Goal: Task Accomplishment & Management: Manage account settings

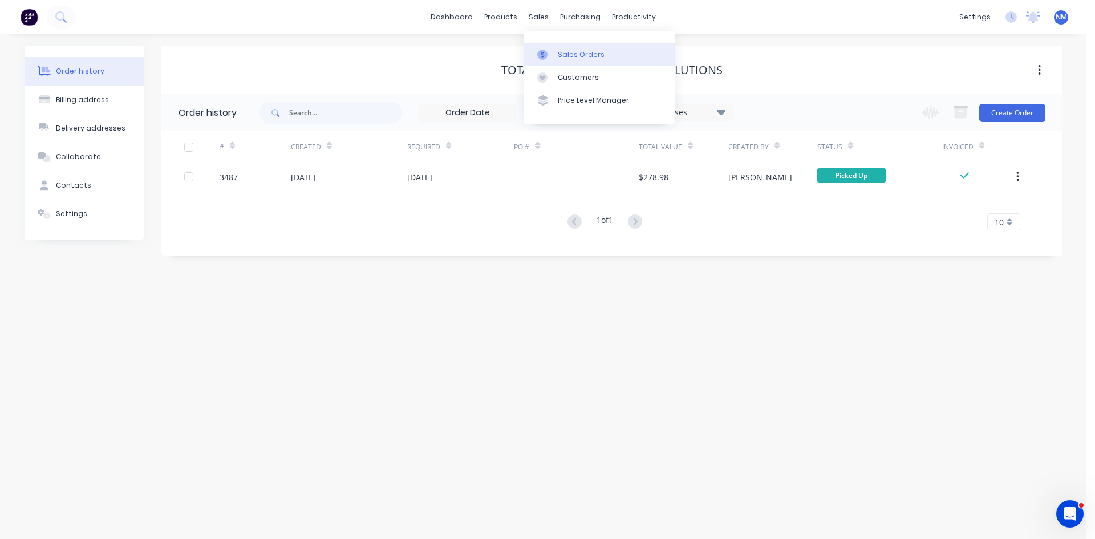
click at [576, 56] on div "Sales Orders" at bounding box center [581, 55] width 47 height 10
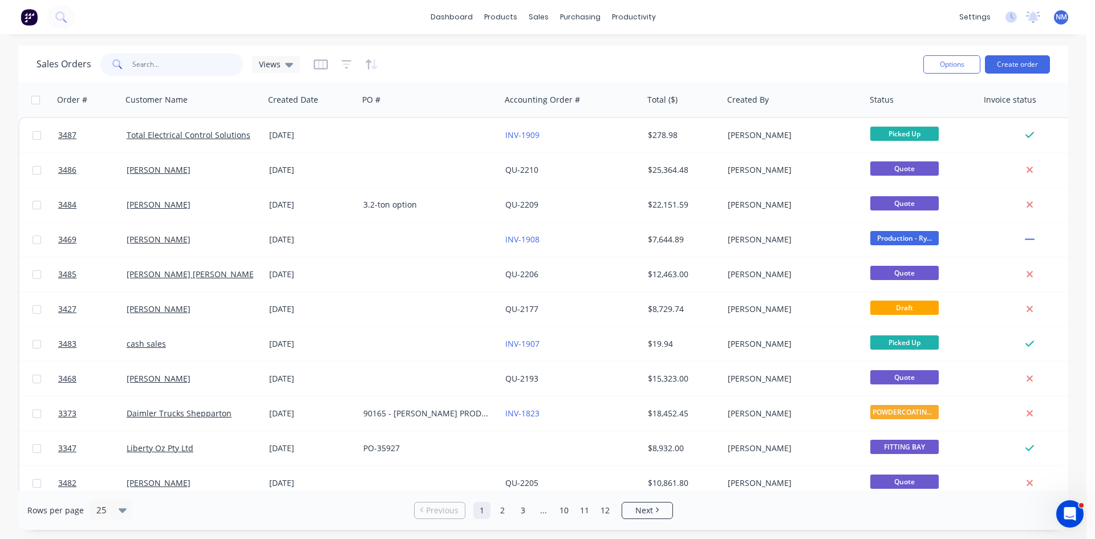
click at [157, 68] on input "text" at bounding box center [187, 64] width 111 height 23
click at [594, 47] on link "Purchase Orders" at bounding box center [627, 54] width 151 height 23
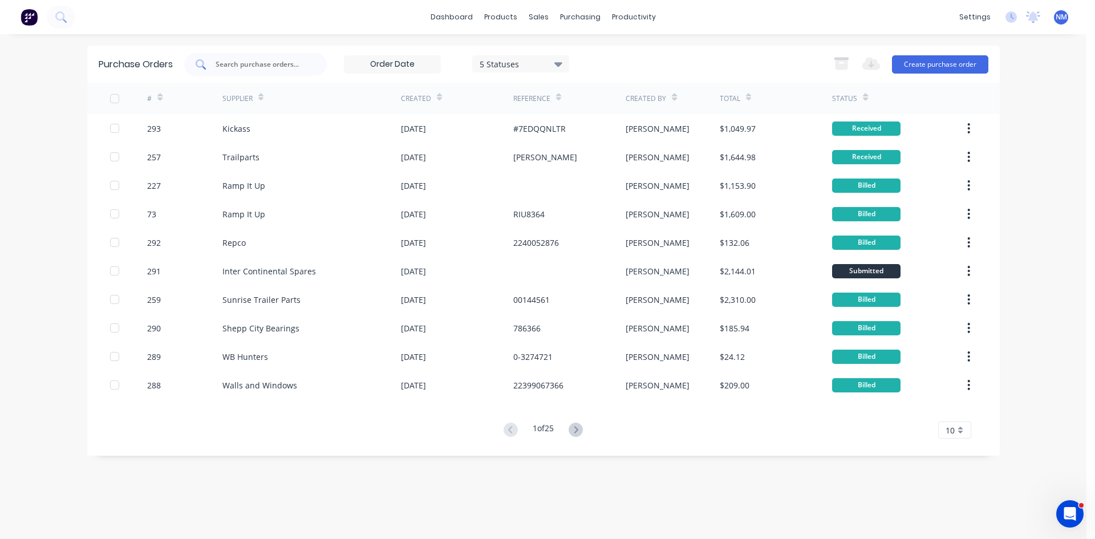
click at [273, 62] on input "text" at bounding box center [261, 64] width 95 height 11
click at [597, 53] on div "Purchase Orders" at bounding box center [617, 55] width 60 height 10
click at [929, 58] on button "Create purchase order" at bounding box center [940, 64] width 96 height 18
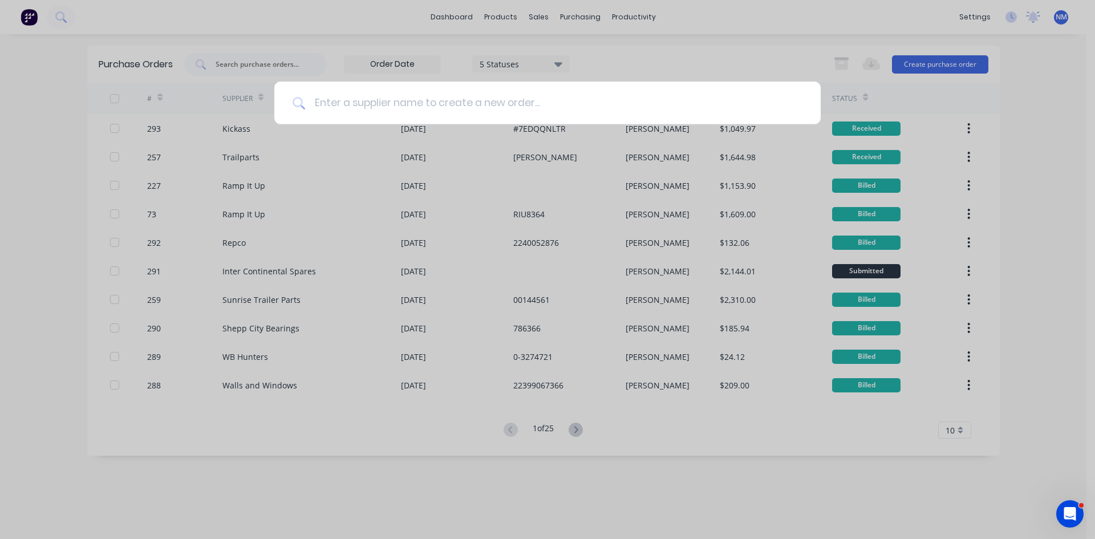
click at [499, 116] on input at bounding box center [553, 103] width 497 height 43
type input "inter"
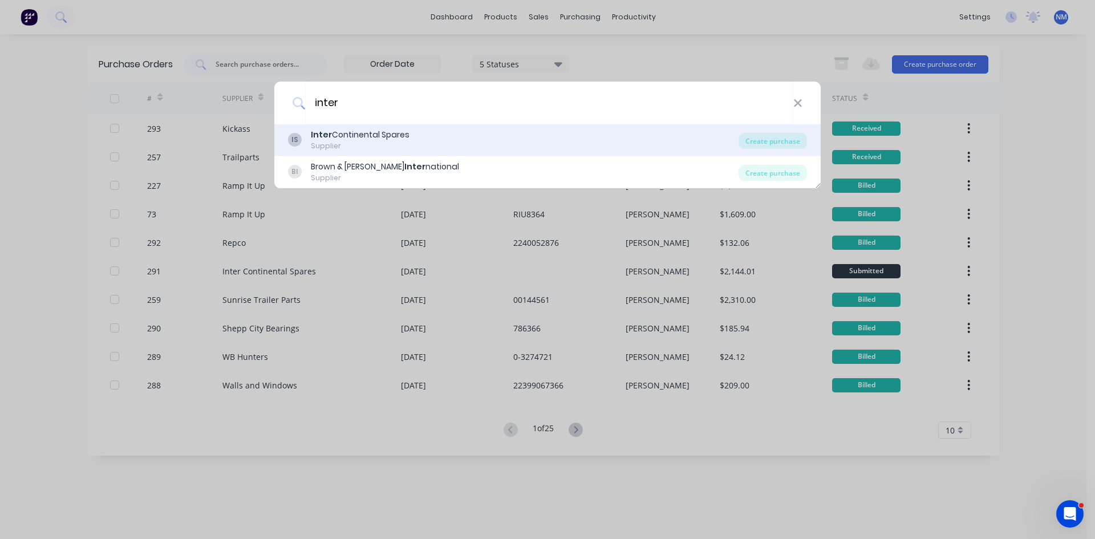
click at [393, 145] on div "Supplier" at bounding box center [360, 146] width 99 height 10
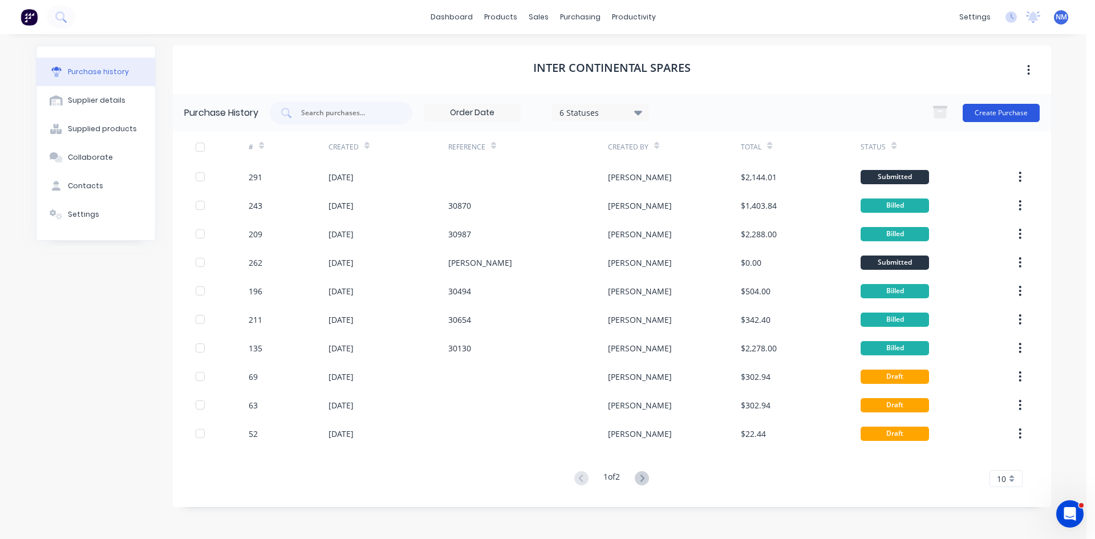
click at [994, 111] on button "Create Purchase" at bounding box center [1000, 113] width 77 height 18
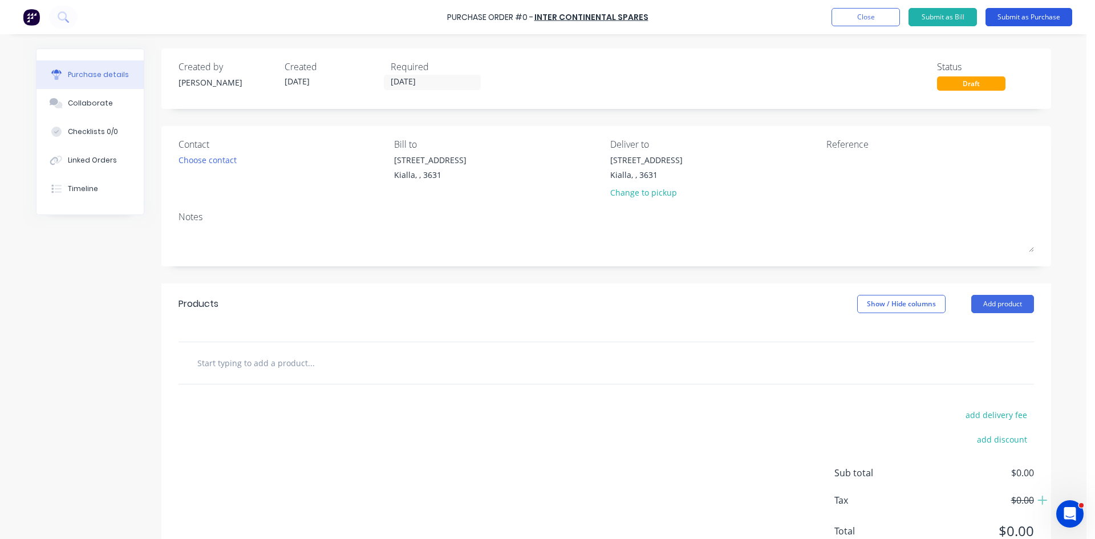
click at [1023, 19] on button "Submit as Purchase" at bounding box center [1028, 17] width 87 height 18
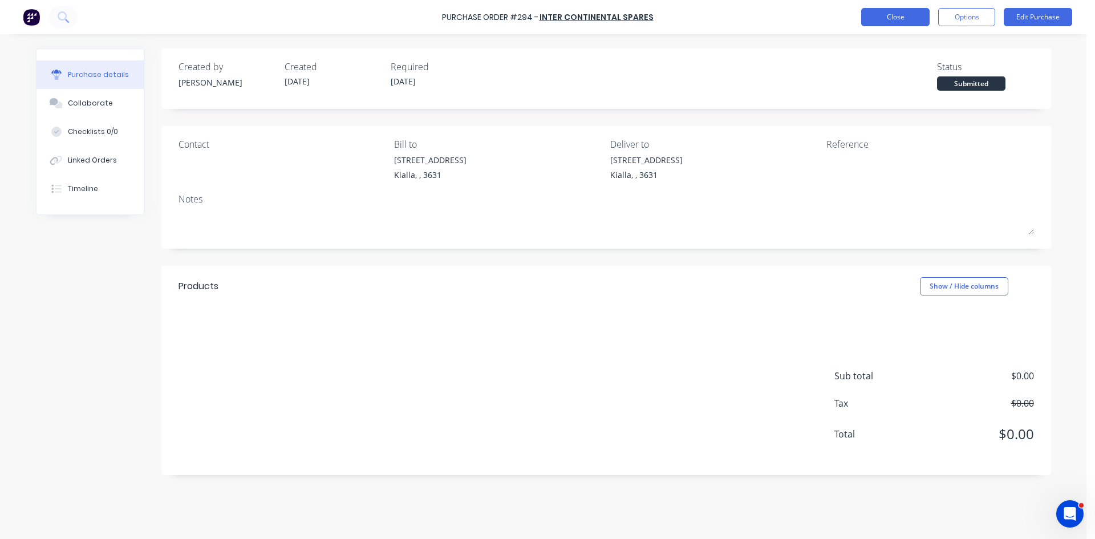
click at [889, 20] on button "Close" at bounding box center [895, 17] width 68 height 18
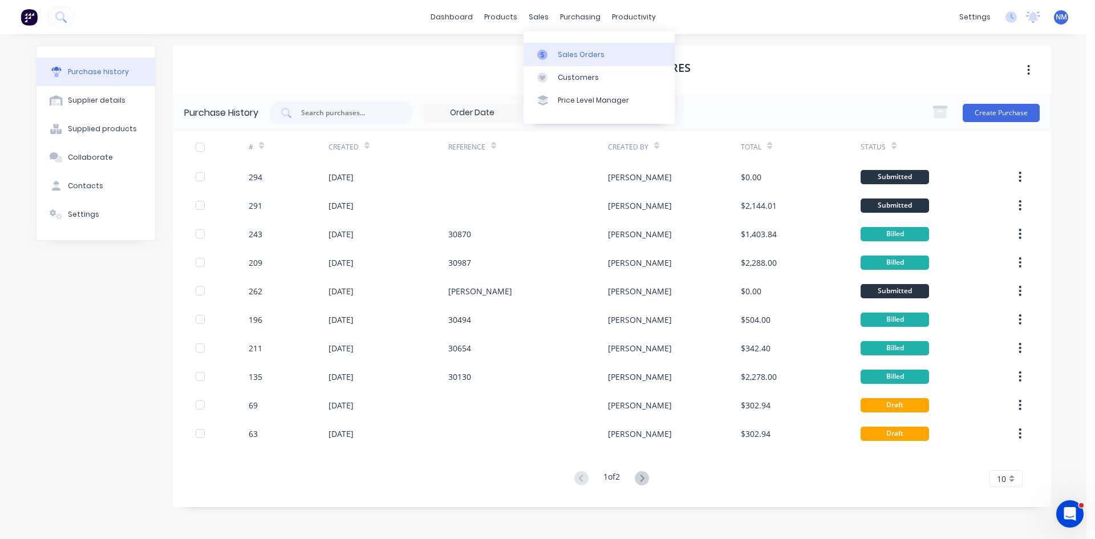
click at [593, 53] on div "Sales Orders" at bounding box center [581, 55] width 47 height 10
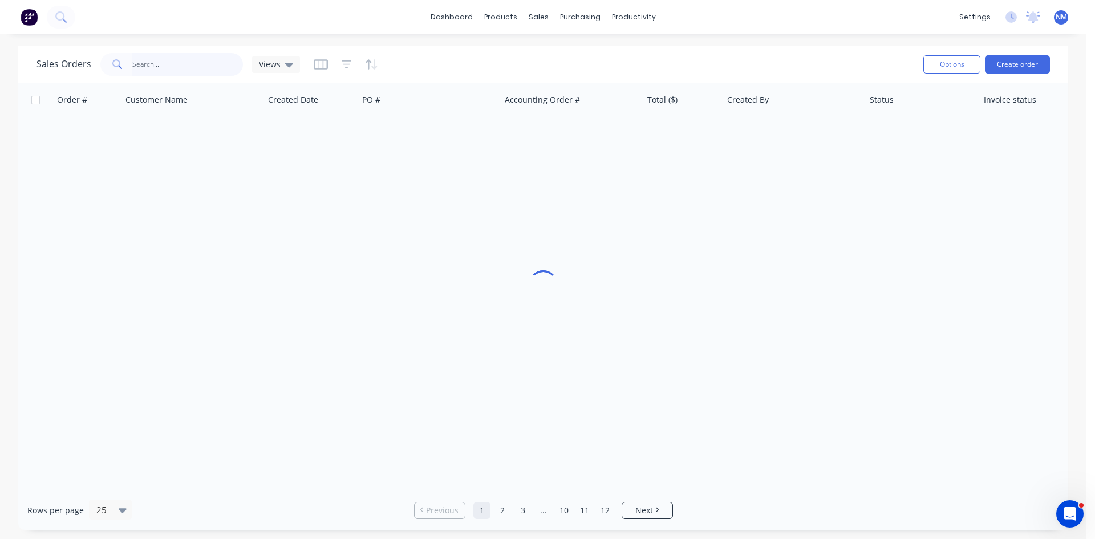
click at [150, 68] on input "text" at bounding box center [187, 64] width 111 height 23
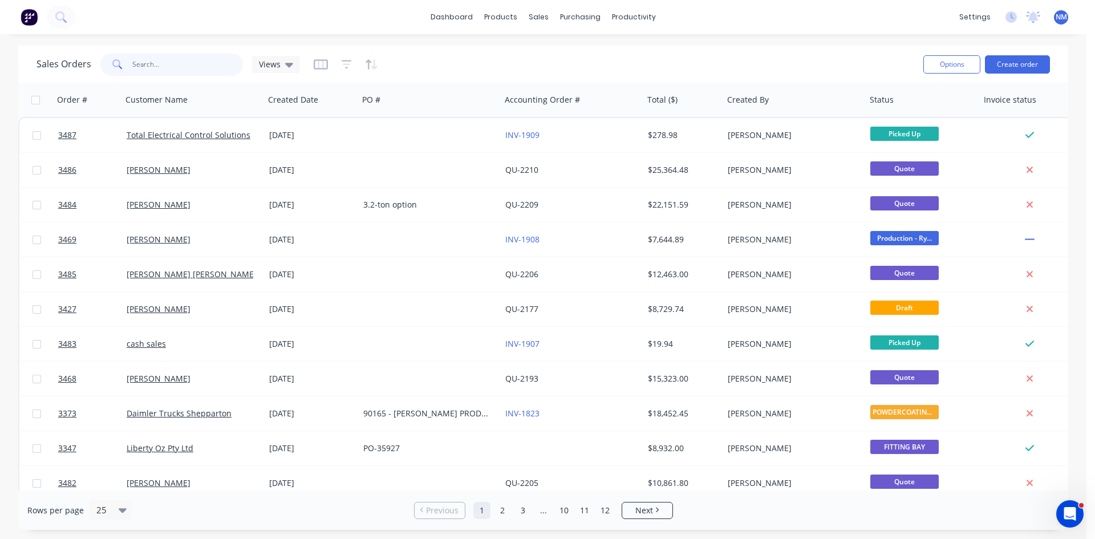
click at [150, 64] on input "text" at bounding box center [187, 64] width 111 height 23
type input "[PERSON_NAME]"
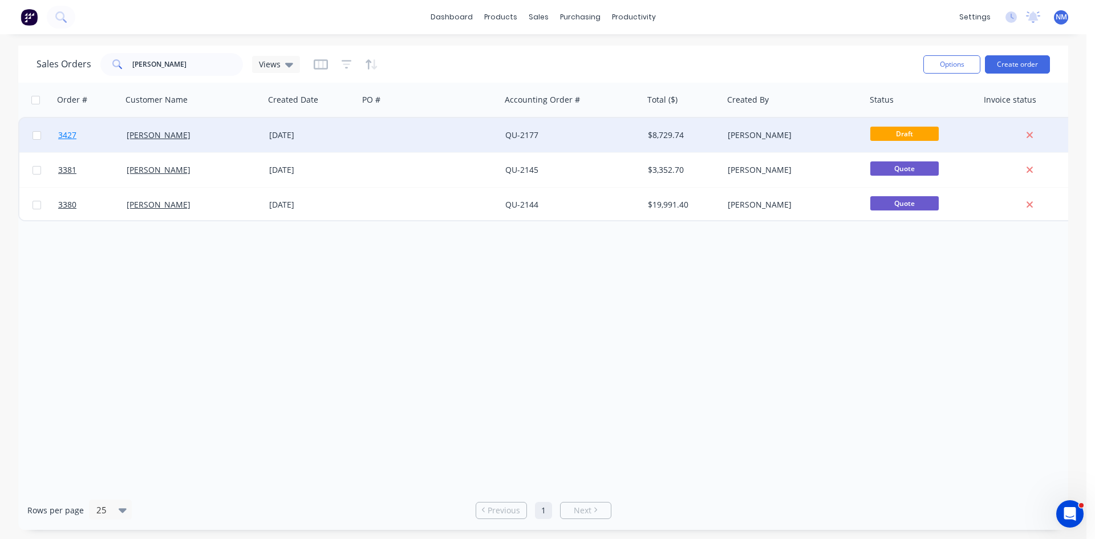
click at [66, 133] on span "3427" at bounding box center [67, 134] width 18 height 11
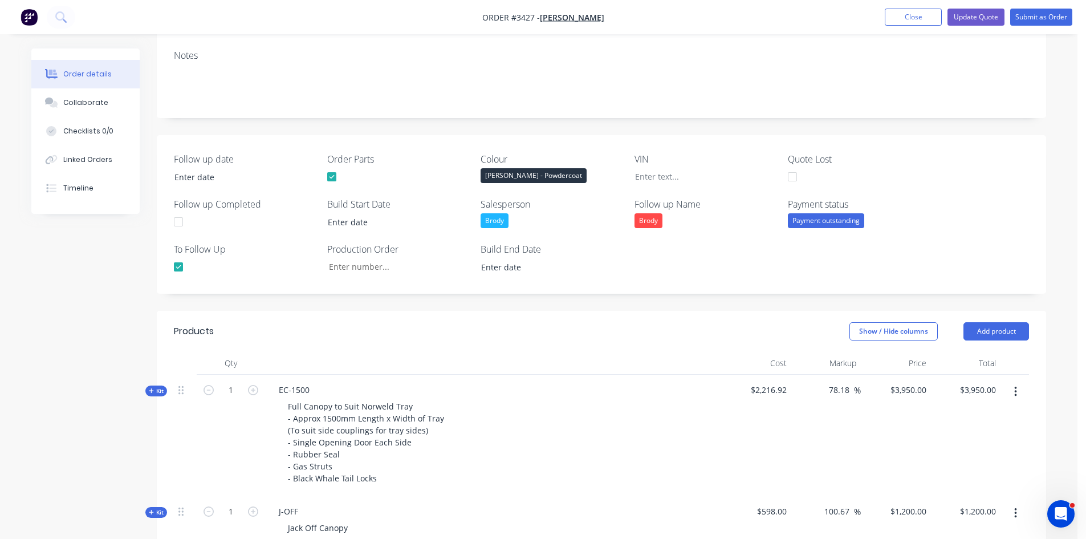
scroll to position [57, 0]
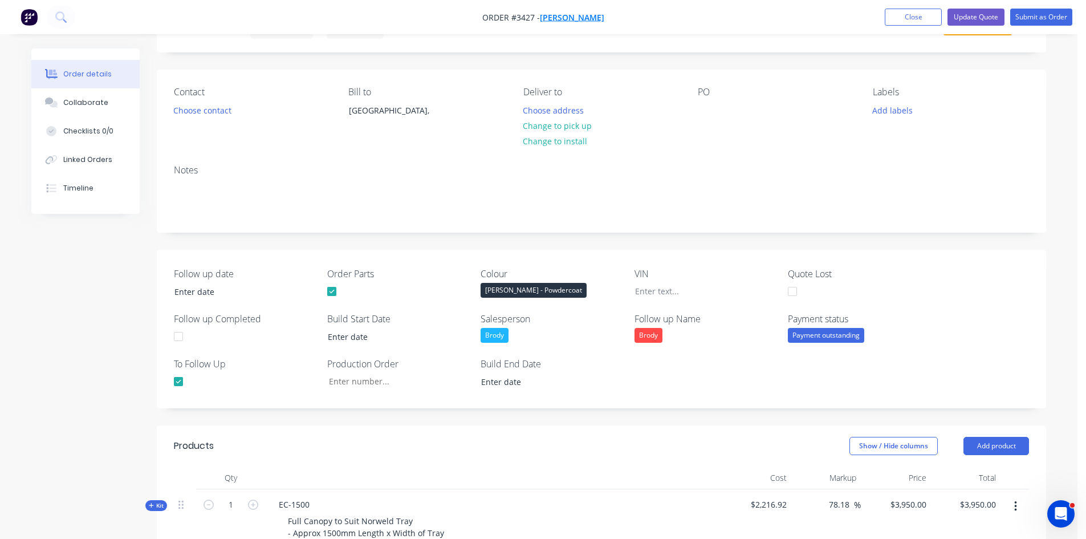
click at [587, 20] on span "[PERSON_NAME]" at bounding box center [572, 17] width 64 height 11
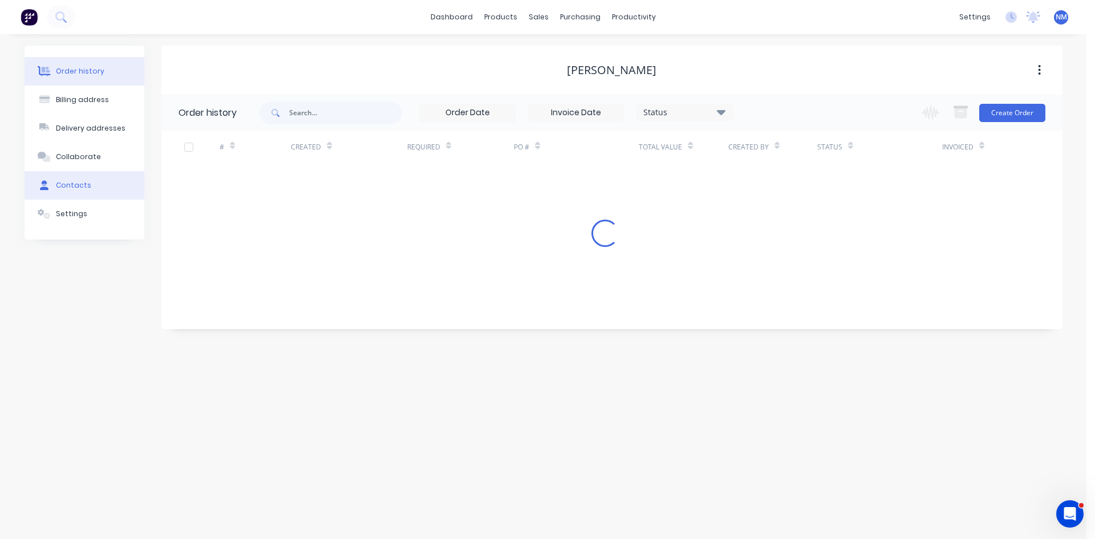
click at [89, 181] on button "Contacts" at bounding box center [85, 185] width 120 height 29
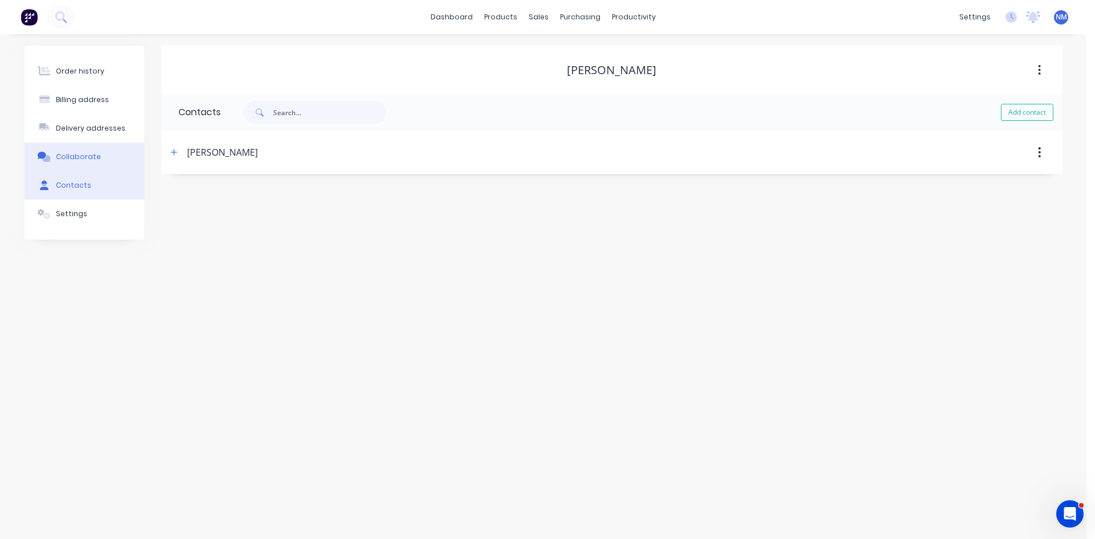
click at [116, 154] on button "Collaborate" at bounding box center [85, 157] width 120 height 29
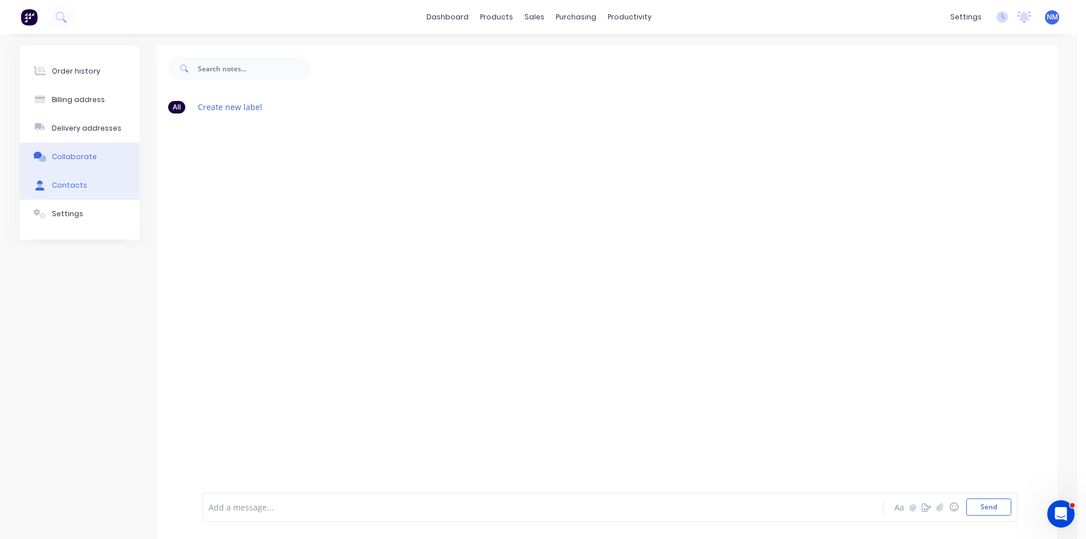
click at [102, 180] on button "Contacts" at bounding box center [80, 185] width 120 height 29
select select "AU"
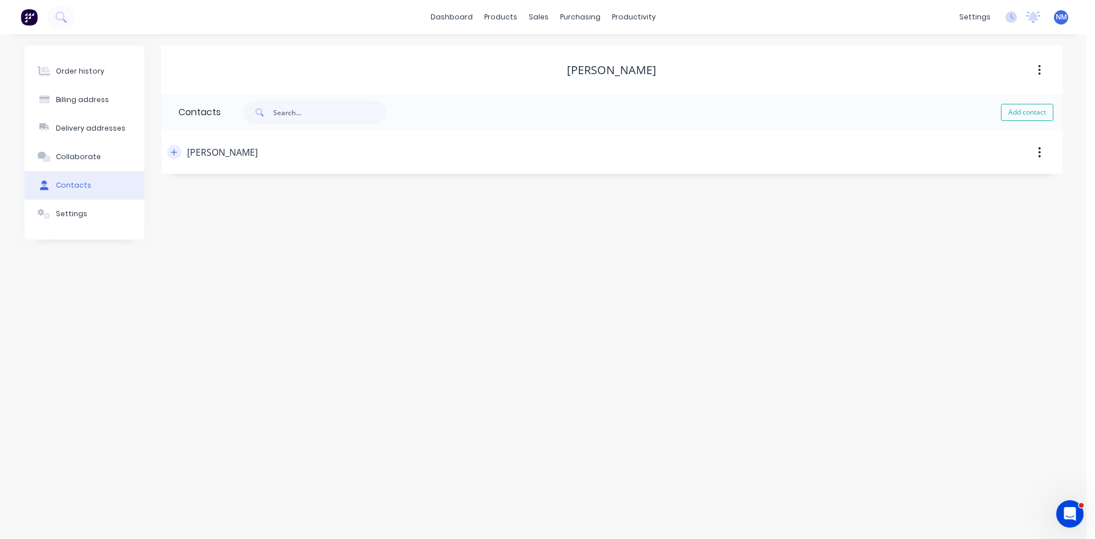
click at [178, 151] on button "button" at bounding box center [174, 152] width 14 height 14
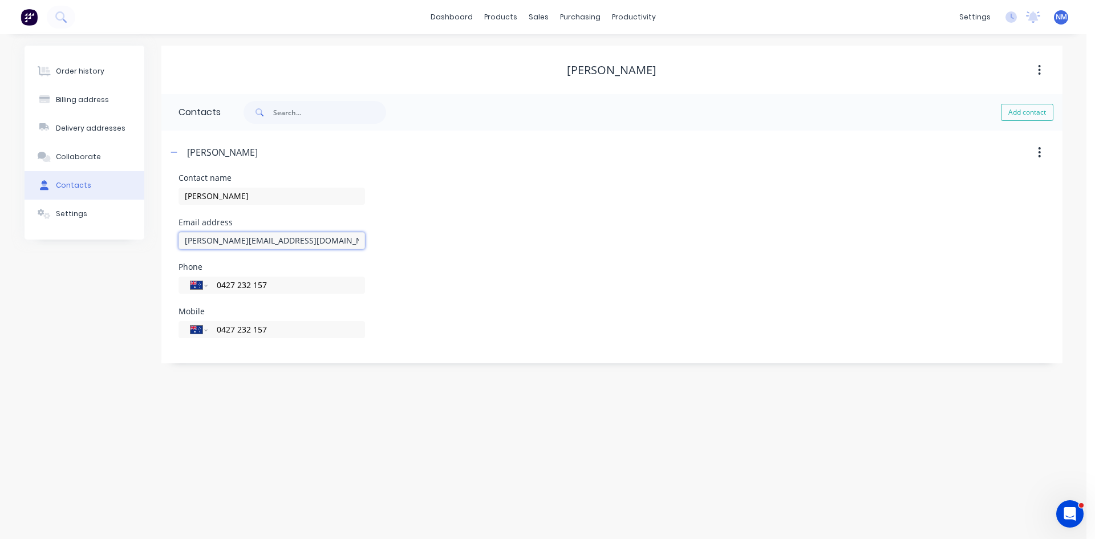
drag, startPoint x: 310, startPoint y: 238, endPoint x: 115, endPoint y: 245, distance: 195.7
click at [115, 245] on div "Order history Billing address Delivery addresses Collaborate Contacts Settings …" at bounding box center [544, 205] width 1038 height 318
click at [66, 75] on div "Order history" at bounding box center [80, 71] width 48 height 10
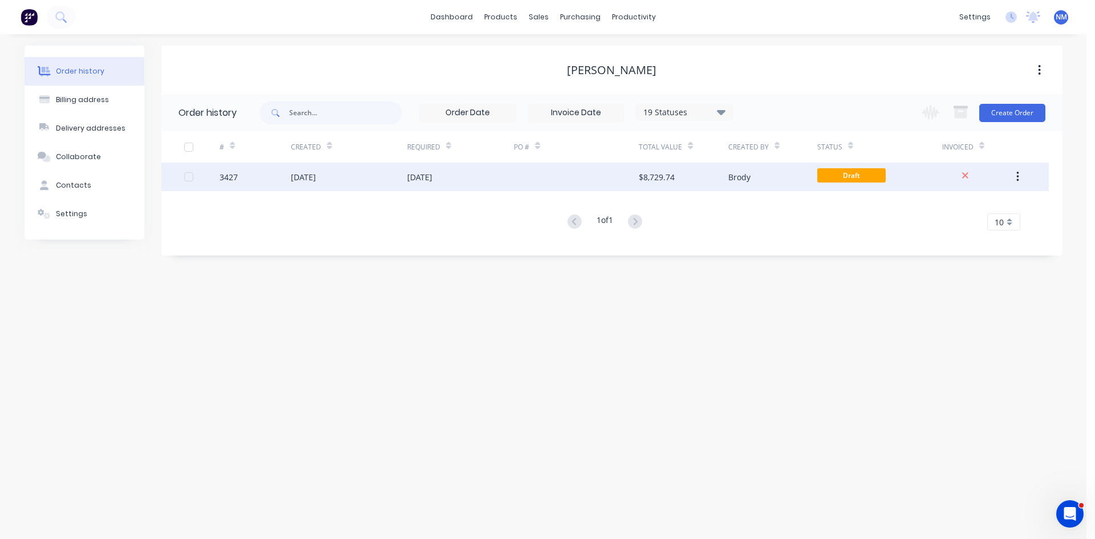
click at [461, 171] on div "[DATE]" at bounding box center [460, 176] width 107 height 29
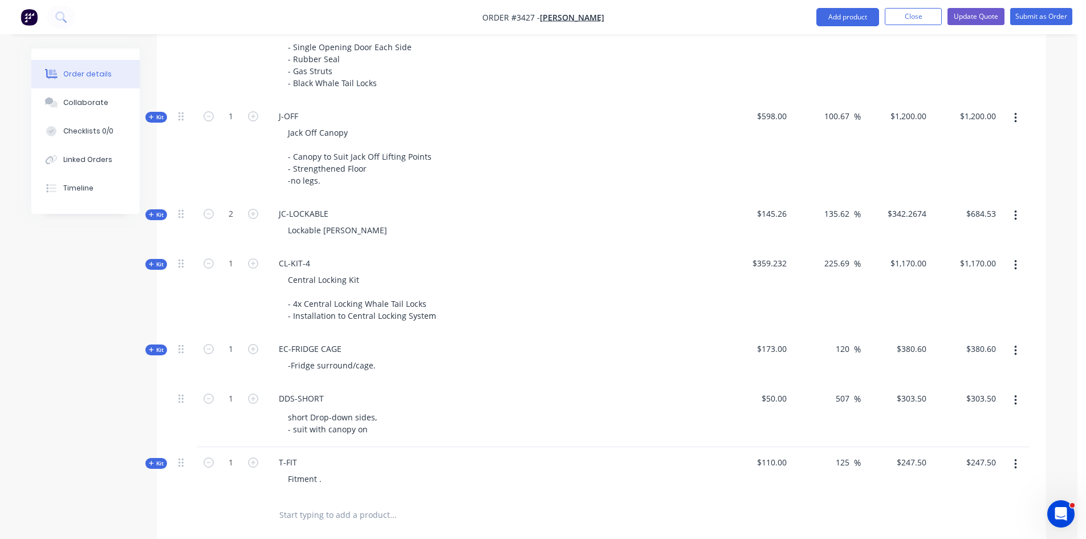
scroll to position [627, 0]
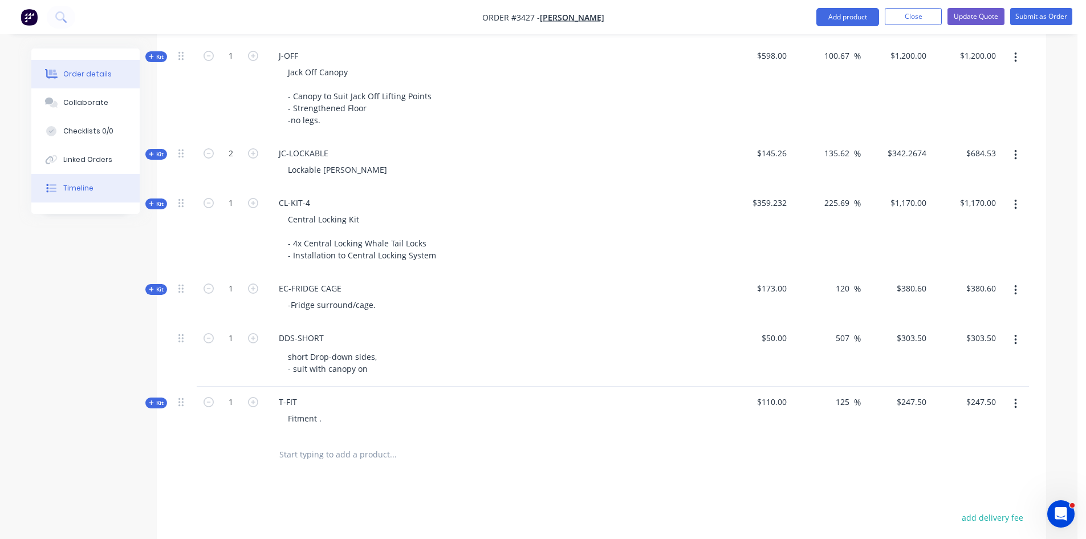
click at [91, 191] on div "Timeline" at bounding box center [78, 188] width 30 height 10
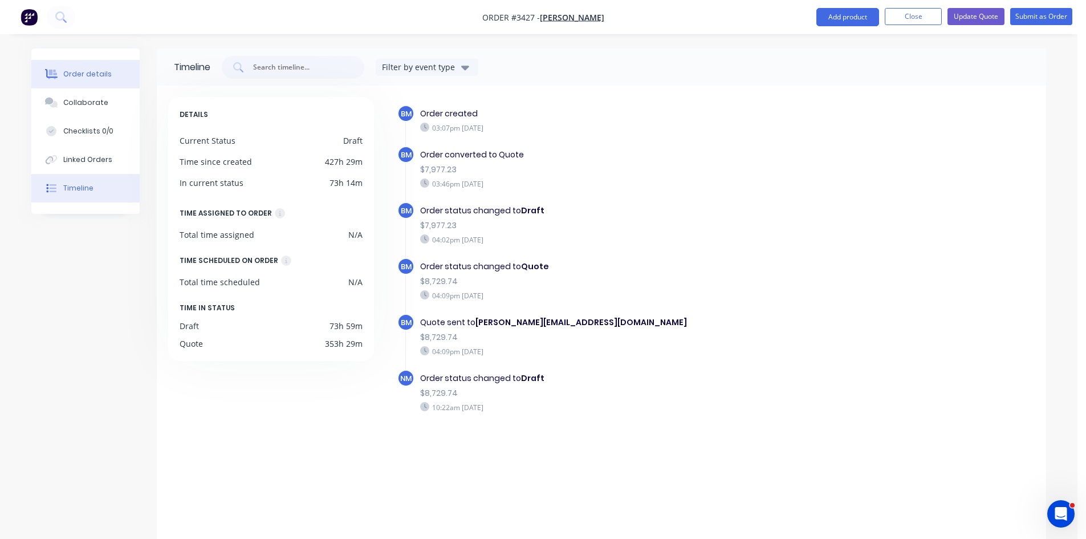
click at [95, 78] on div "Order details" at bounding box center [87, 74] width 48 height 10
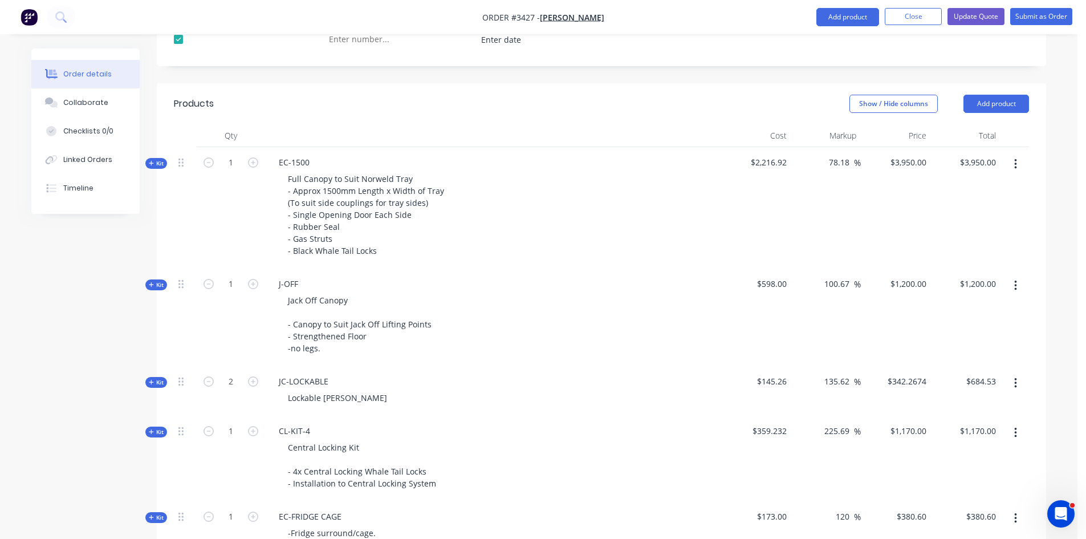
scroll to position [684, 0]
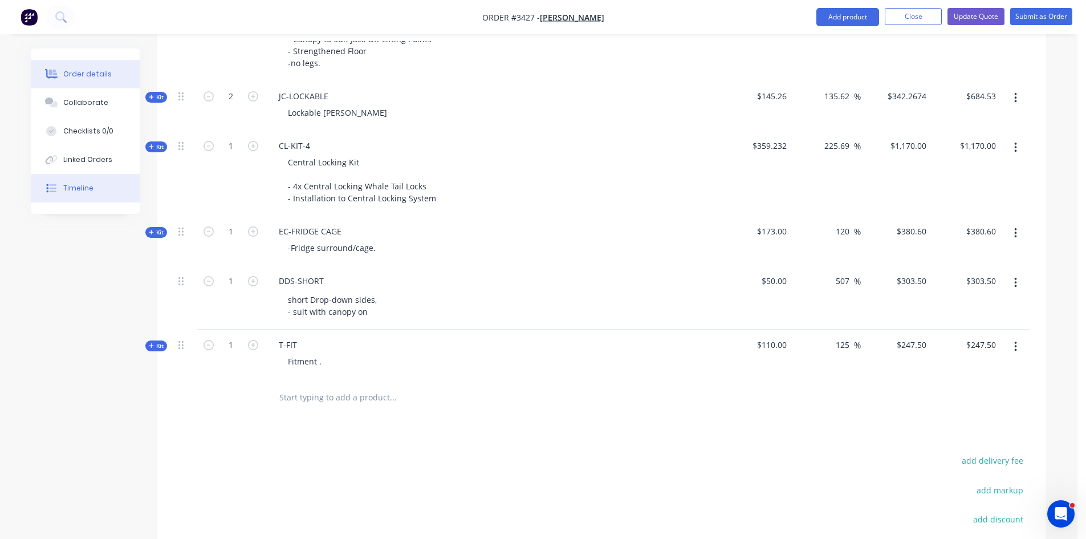
click at [101, 176] on button "Timeline" at bounding box center [85, 188] width 108 height 29
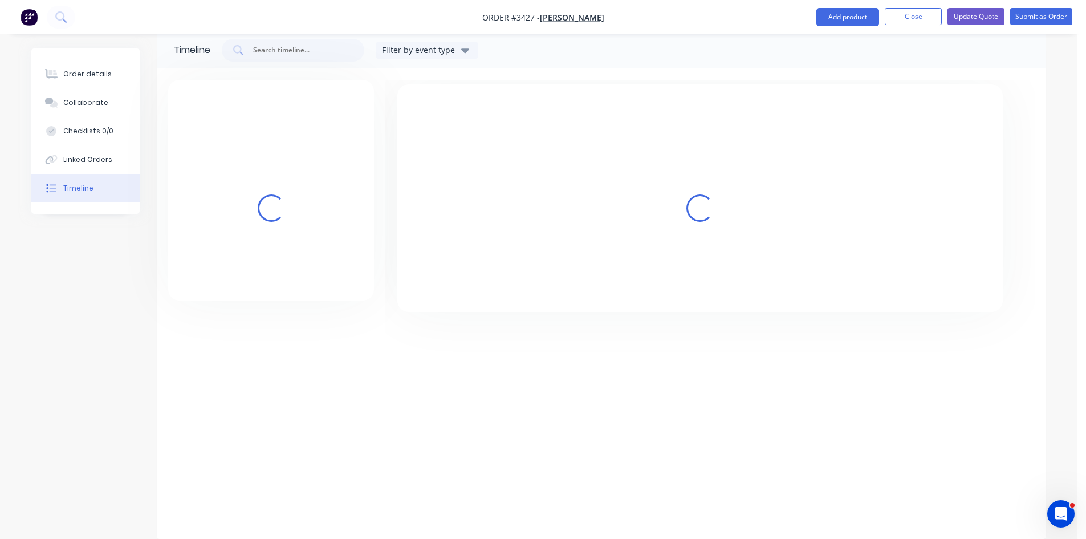
scroll to position [17, 0]
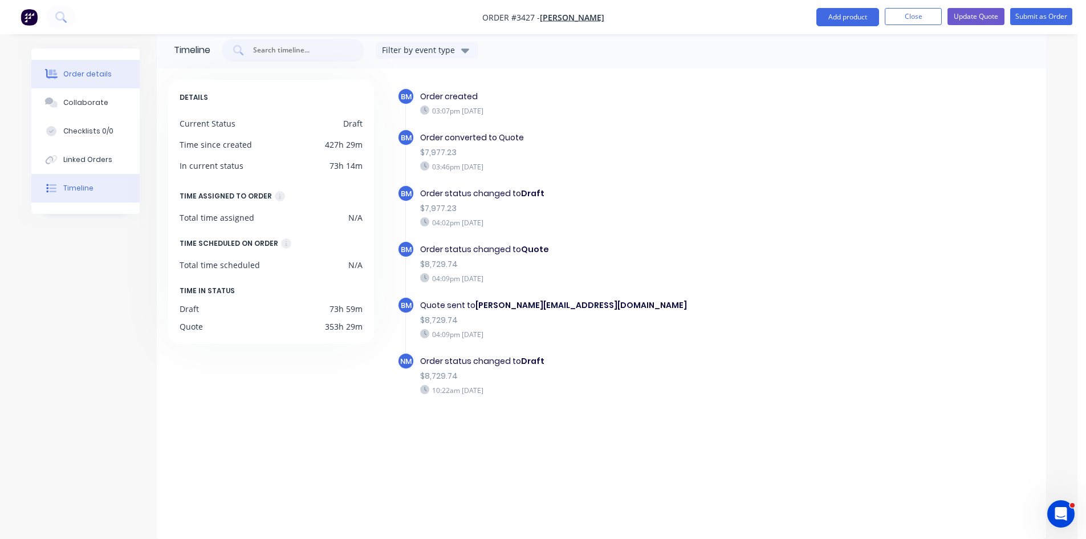
click at [96, 78] on div "Order details" at bounding box center [87, 74] width 48 height 10
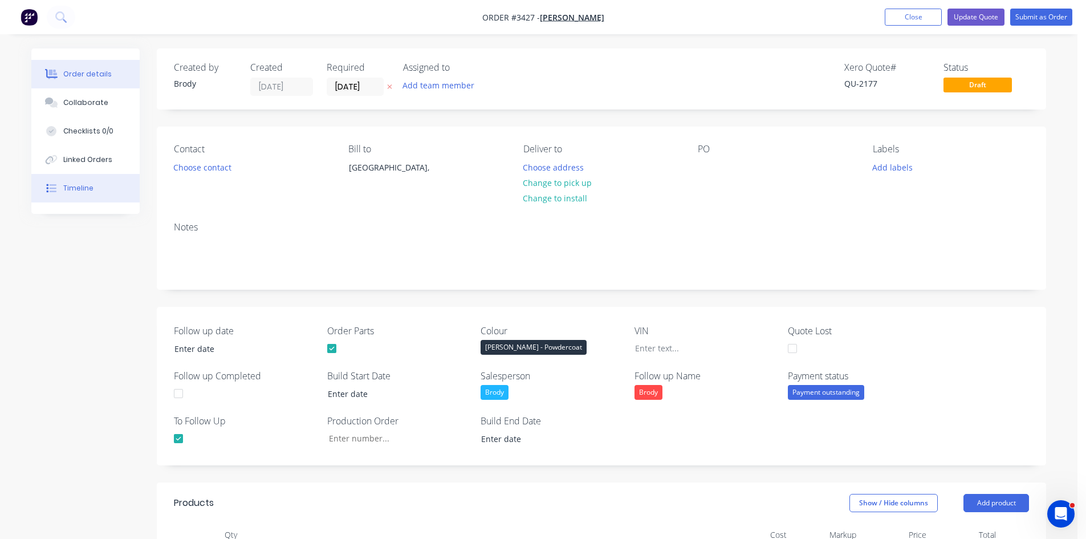
drag, startPoint x: 125, startPoint y: 154, endPoint x: 112, endPoint y: 177, distance: 26.1
click at [123, 154] on button "Linked Orders" at bounding box center [85, 159] width 108 height 29
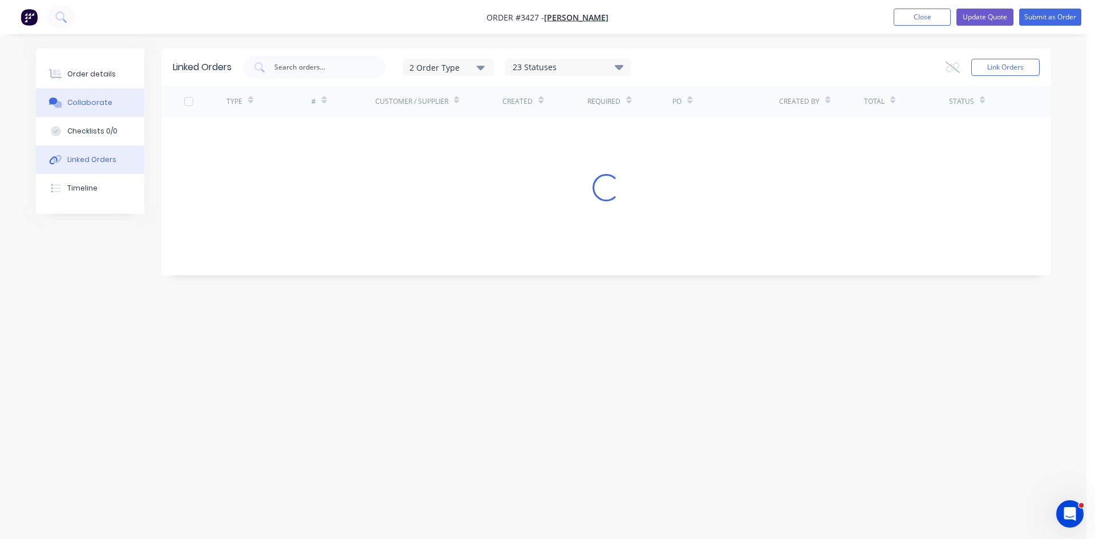
click at [91, 106] on div "Collaborate" at bounding box center [89, 102] width 45 height 10
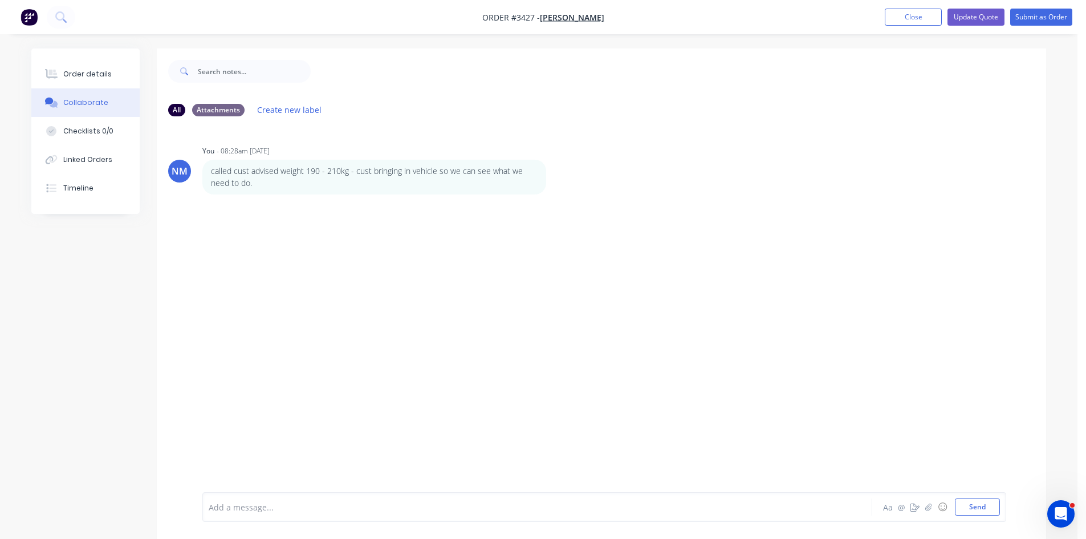
click at [274, 494] on div "Add a message... Aa @ ☺ Send" at bounding box center [604, 507] width 804 height 30
click at [262, 501] on div at bounding box center [505, 507] width 593 height 12
